Goal: Find specific page/section: Find specific page/section

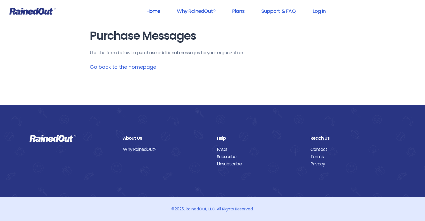
click at [153, 11] on link "Home" at bounding box center [153, 11] width 29 height 13
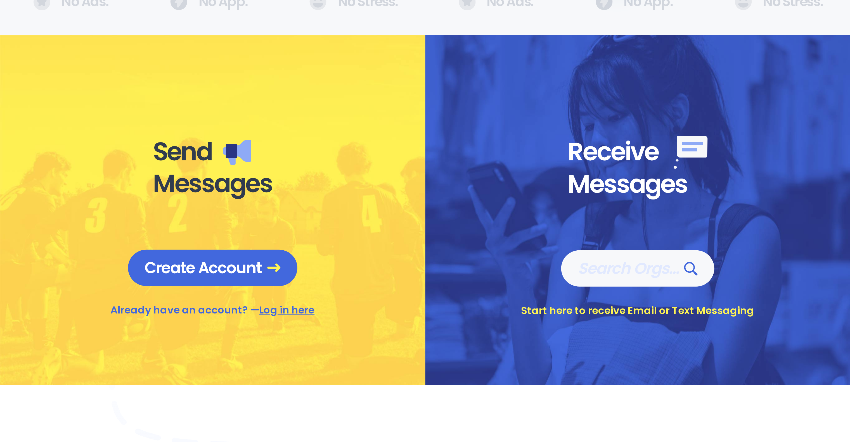
scroll to position [224, 0]
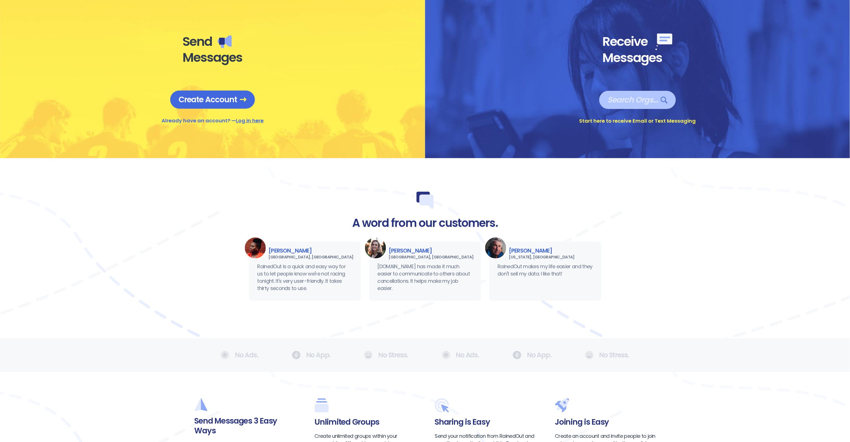
click at [425, 97] on span "Search Orgs…" at bounding box center [638, 100] width 60 height 10
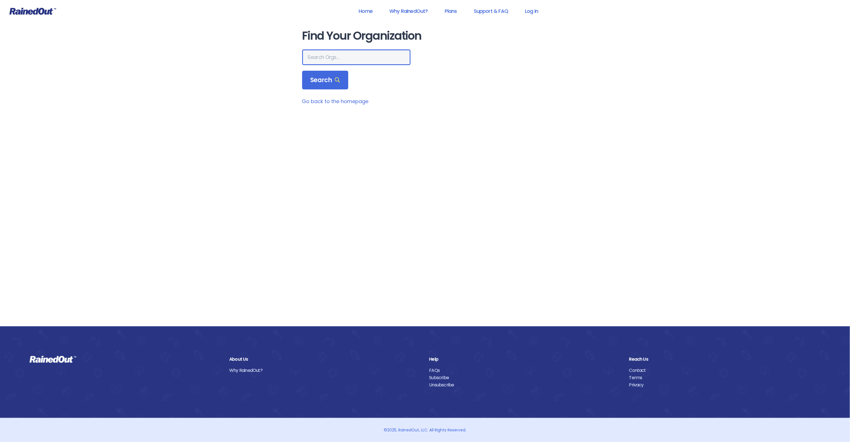
click at [334, 58] on input "text" at bounding box center [356, 57] width 108 height 16
paste input "Costa Mesa Mudline"
type input "Costa Mesa Mudline"
click at [338, 83] on span "Search" at bounding box center [326, 80] width 30 height 8
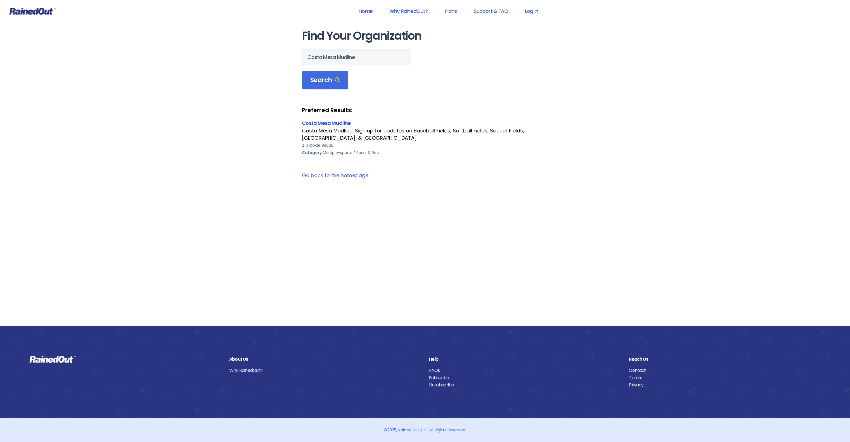
click at [334, 124] on link "Costa Mesa Mudline" at bounding box center [326, 123] width 49 height 7
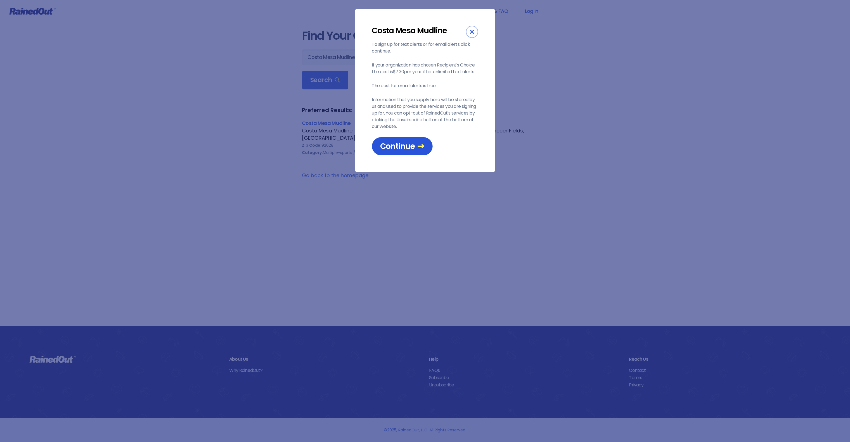
click at [392, 143] on span "Continue" at bounding box center [402, 146] width 44 height 10
